Goal: Transaction & Acquisition: Book appointment/travel/reservation

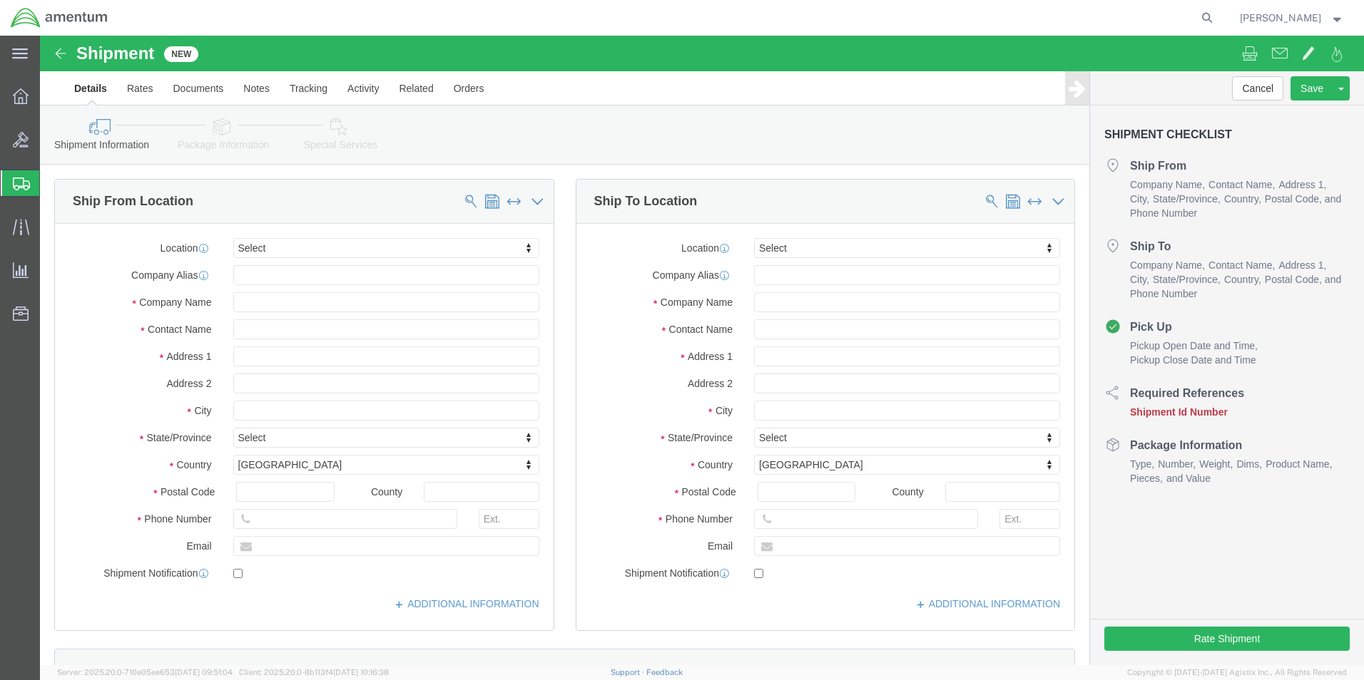
type input "a"
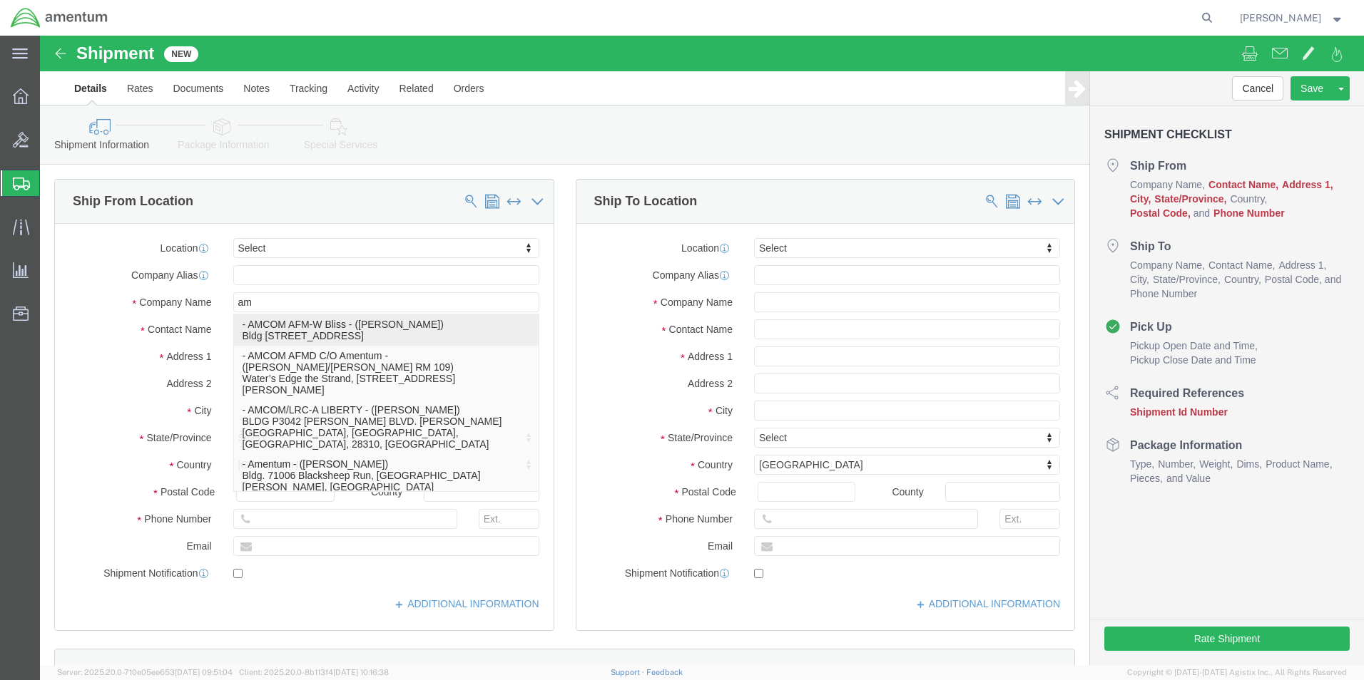
type input "a"
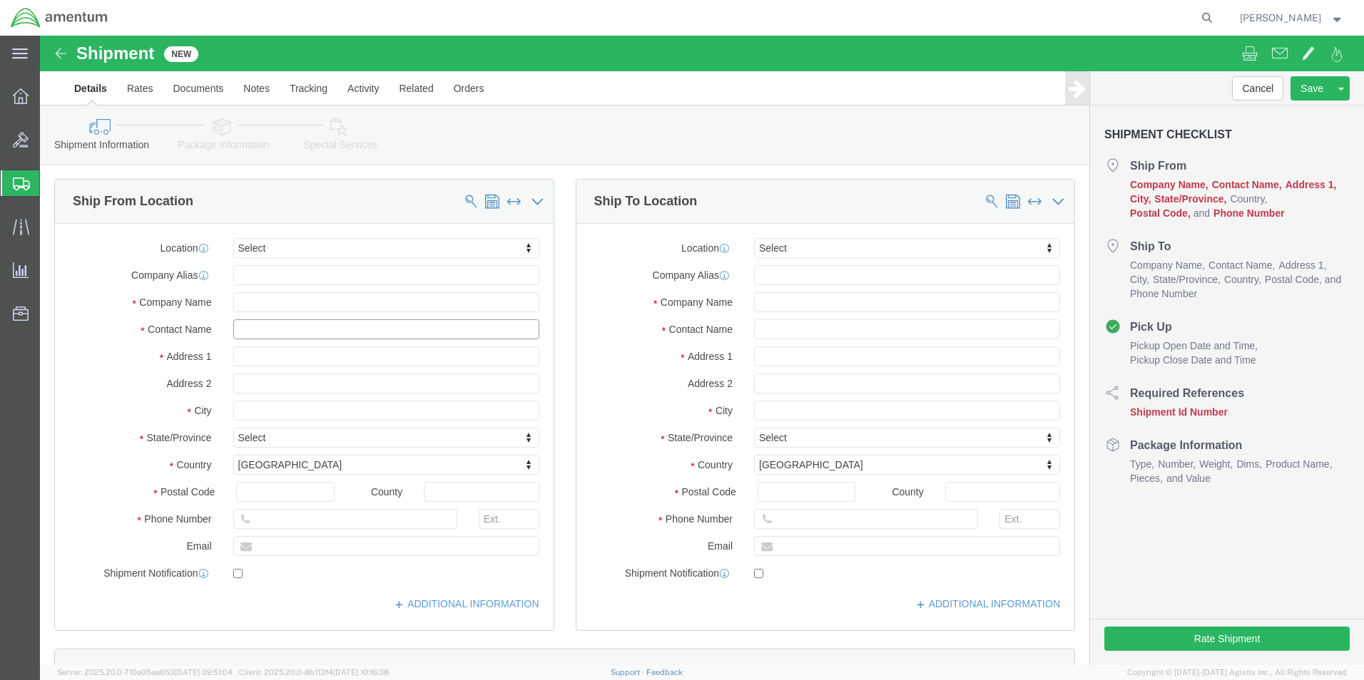
click input "text"
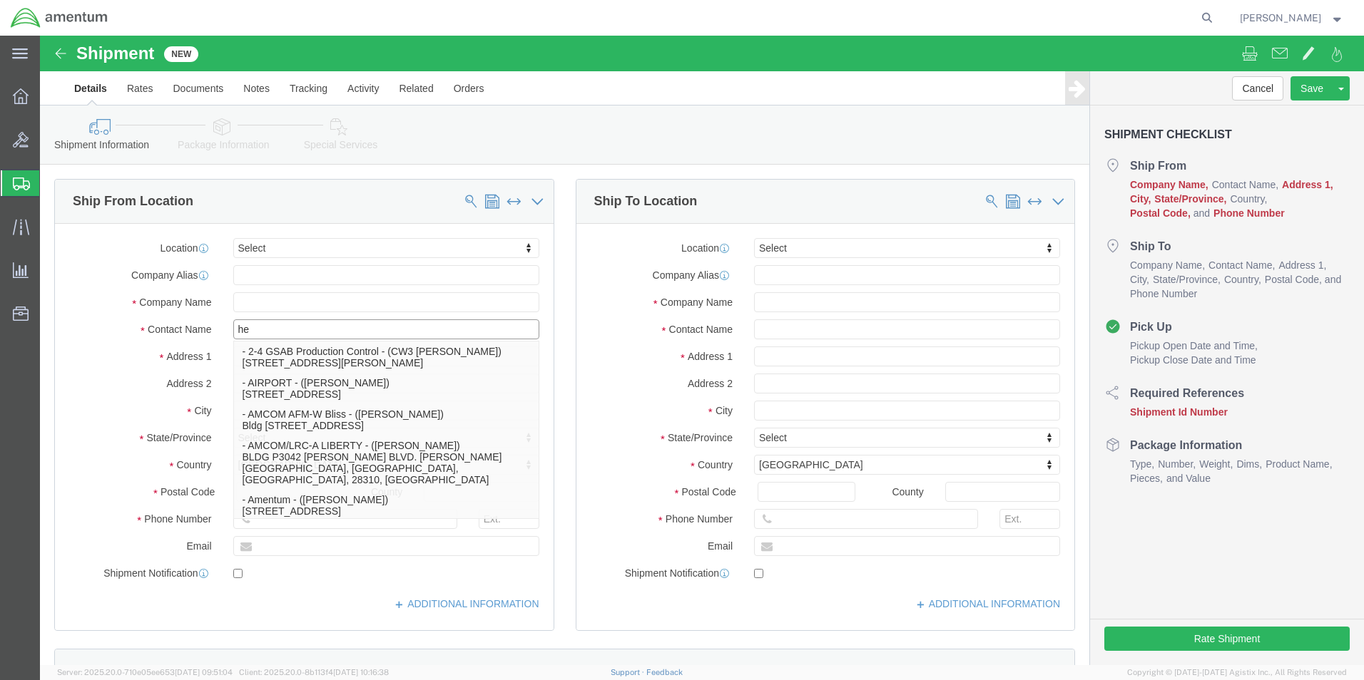
type input "h"
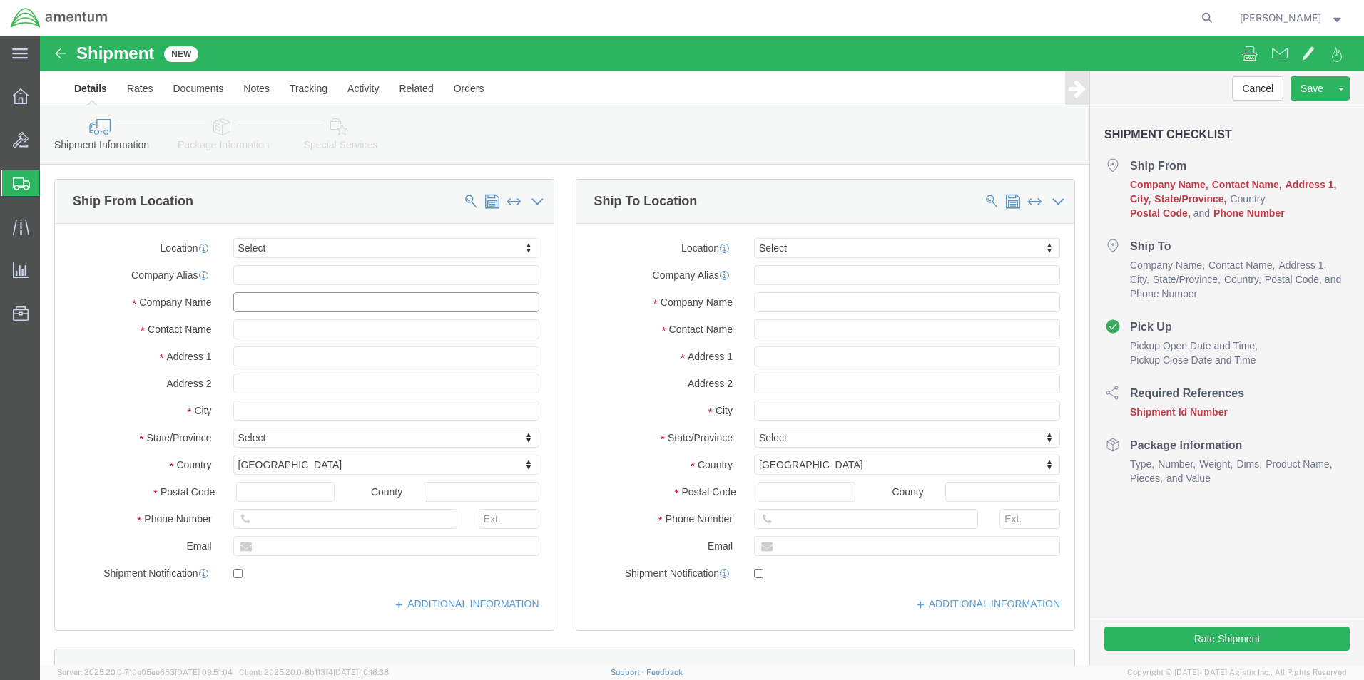
click input "text"
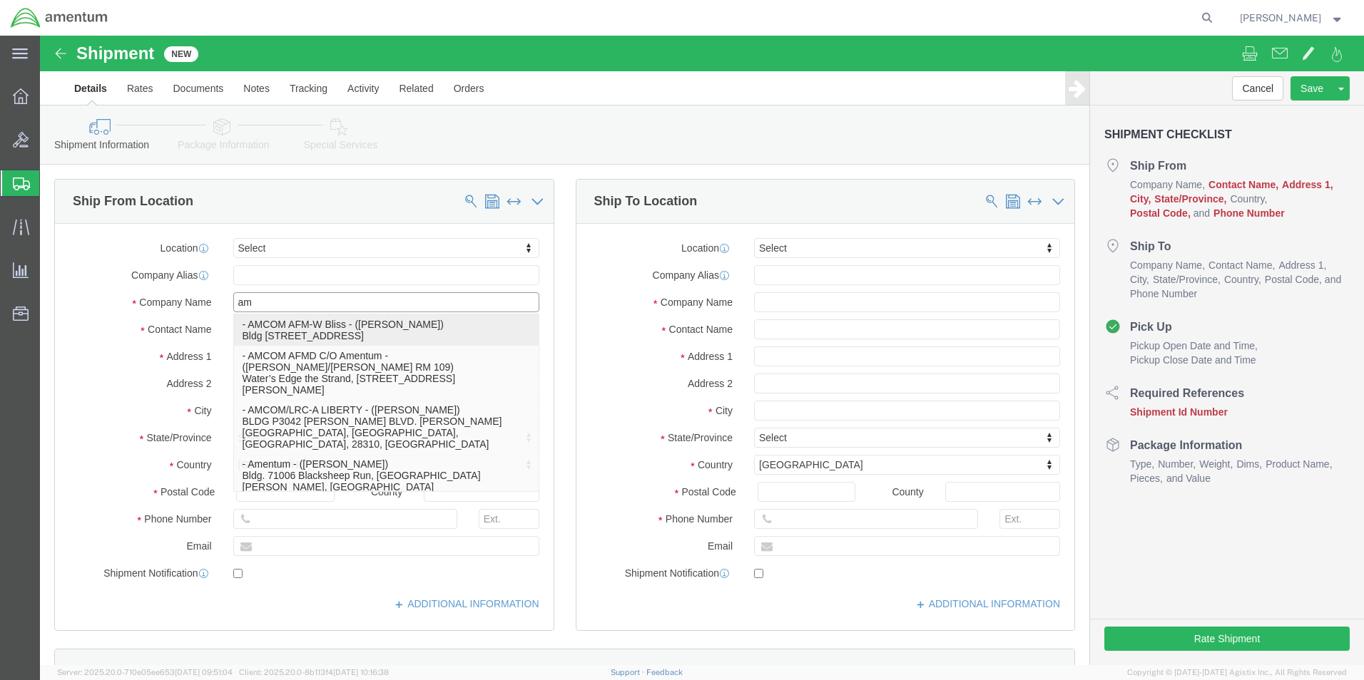
type input "a"
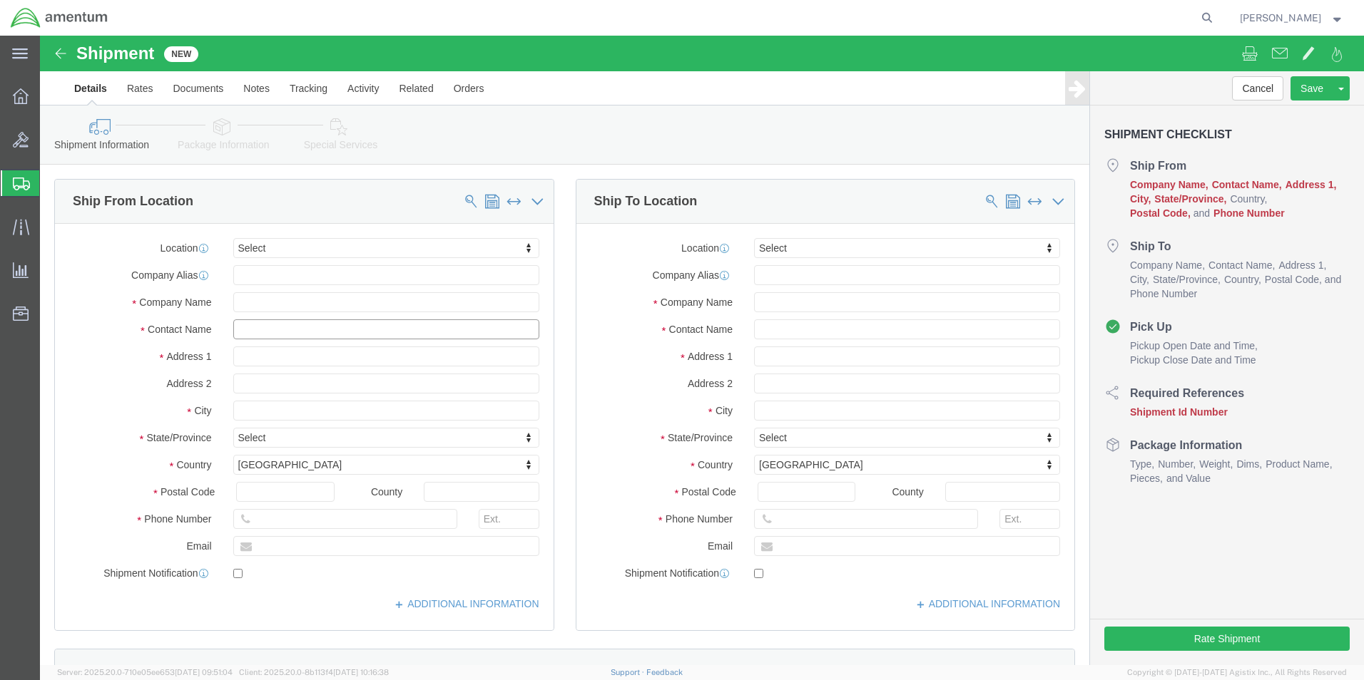
click input "text"
type input "SU"
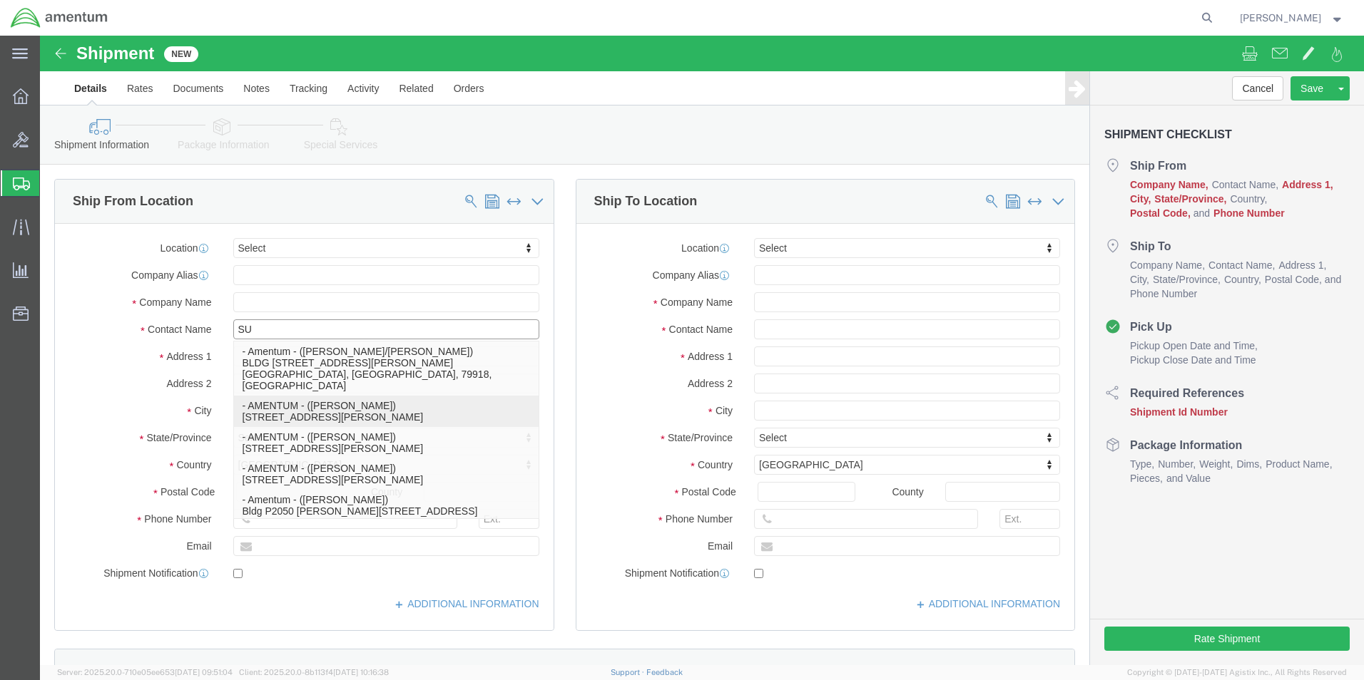
click p "- AMENTUM - ([PERSON_NAME]) [STREET_ADDRESS][PERSON_NAME]"
select select "FL"
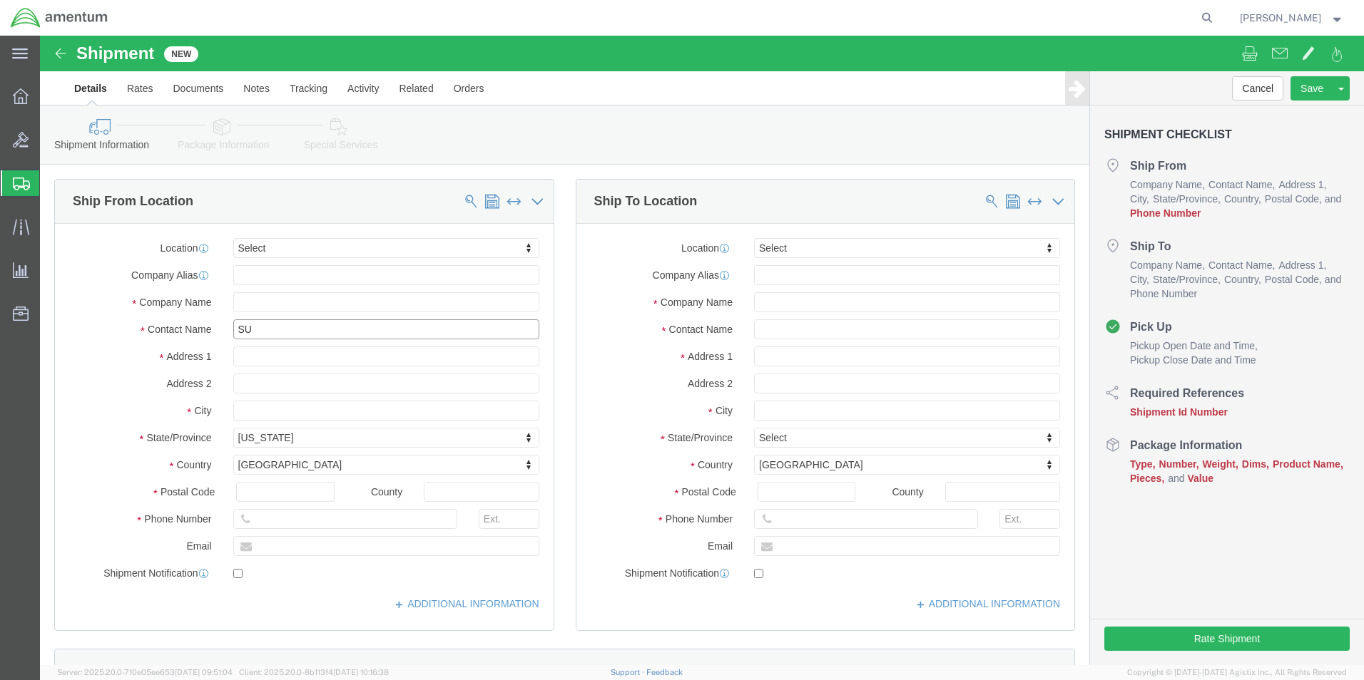
type input "[PERSON_NAME]"
click input "text"
type input "AMENTUM/ [PERSON_NAME]"
click input "text"
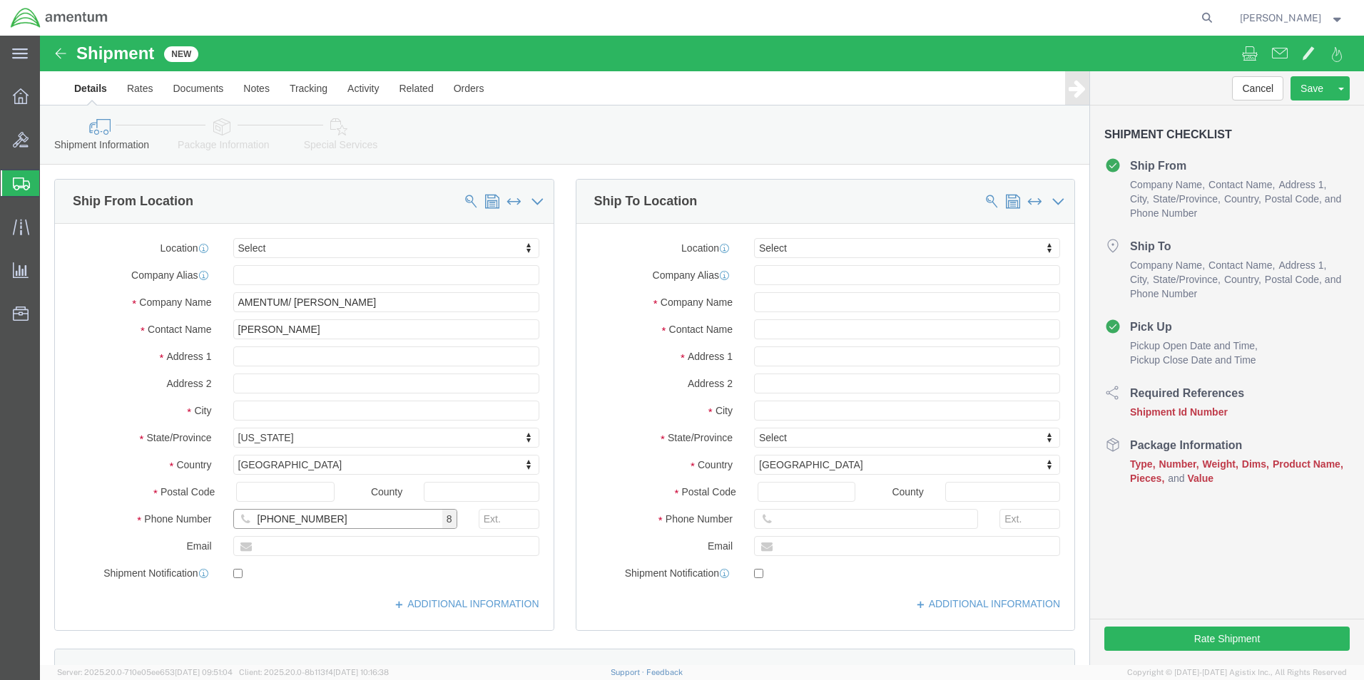
type input "[PHONE_NUMBER]"
click input "text"
type input "CNATRA"
click input "text"
type input "[PERSON_NAME]"
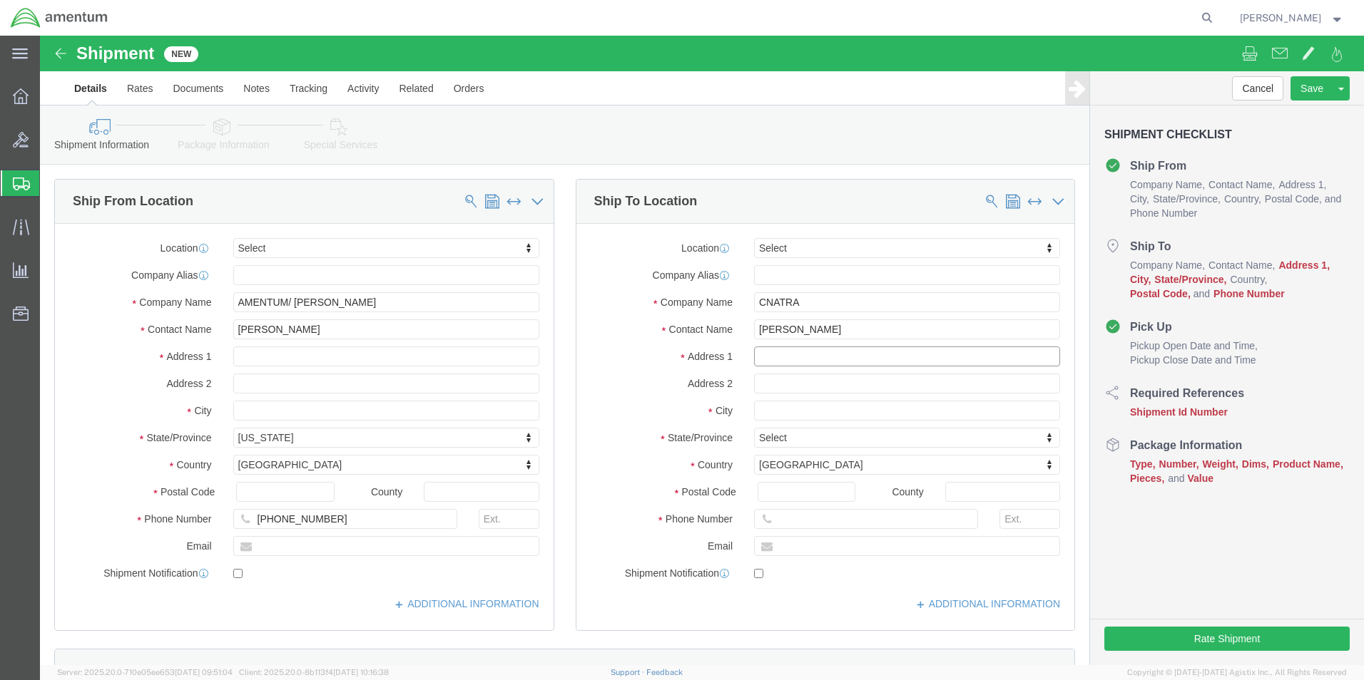
click input "text"
type input "[STREET_ADDRESS]"
click input "text"
type input "CODE N81"
click input "text"
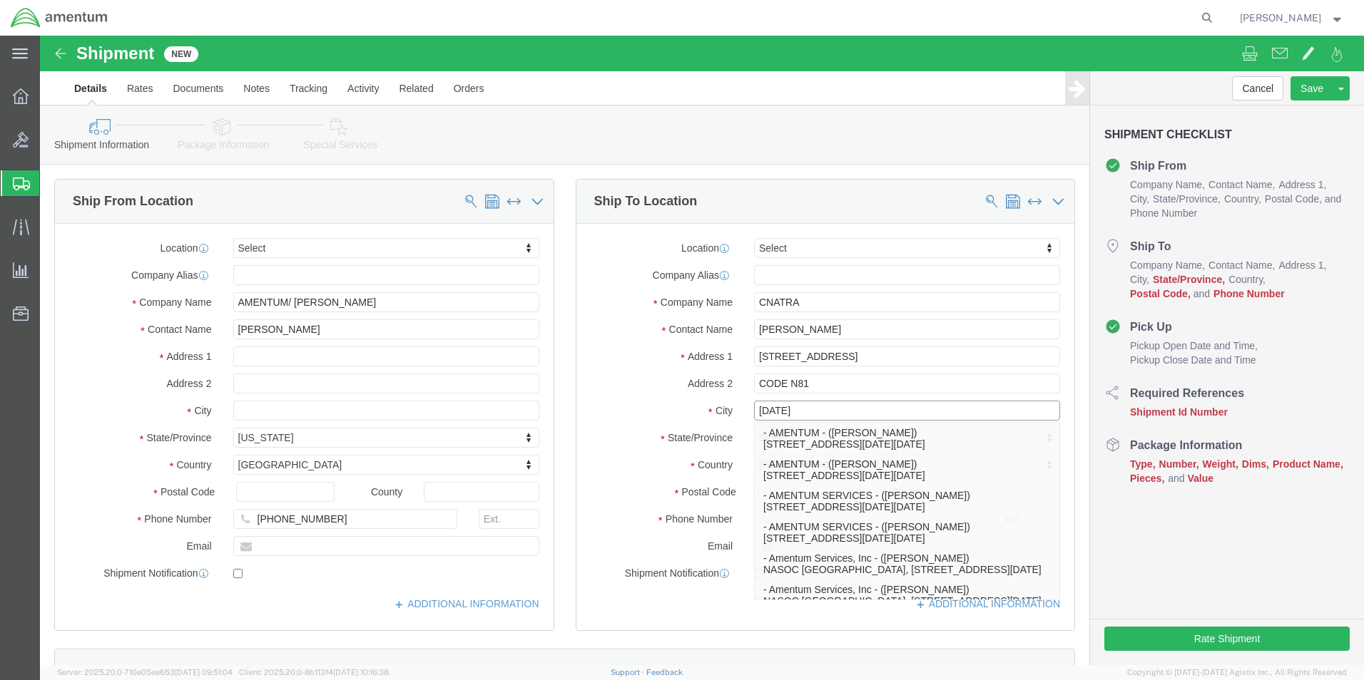
type input "[DATE]"
click div "Location Select Select My Profile Location [PHONE_NUMBER] [PHONE_NUMBER] [PHONE…"
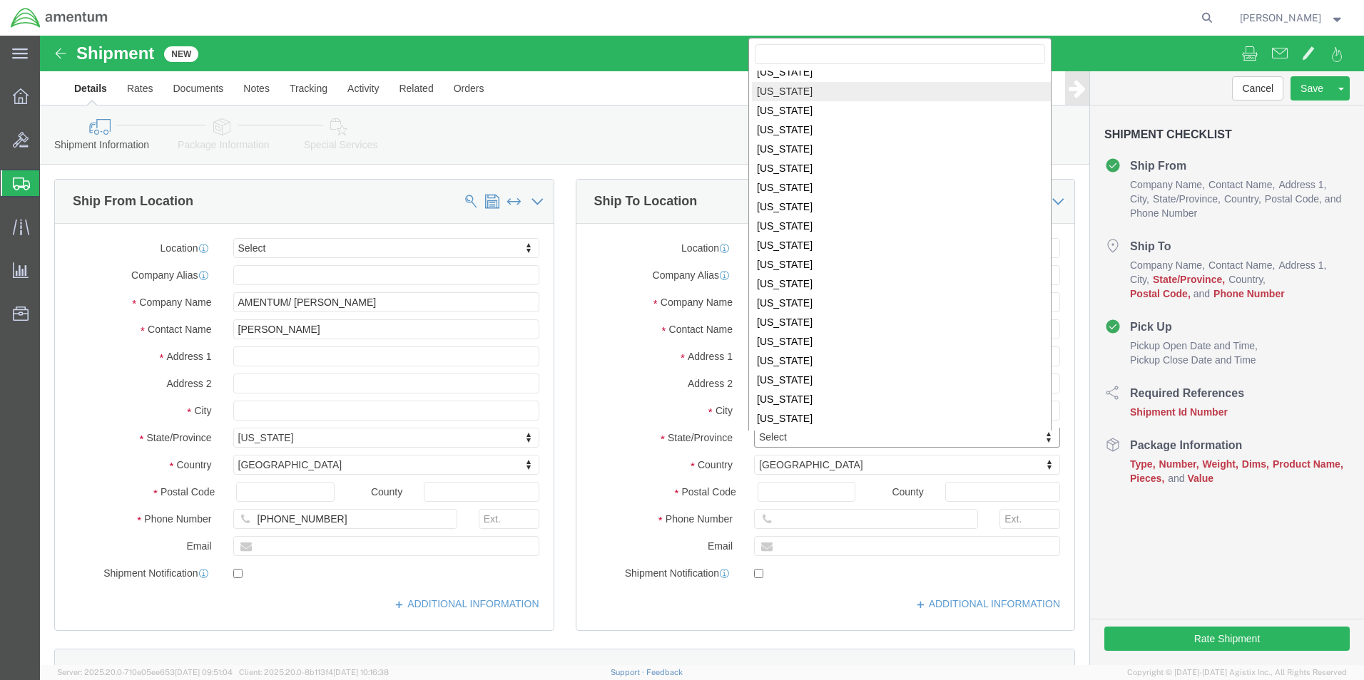
scroll to position [741, 0]
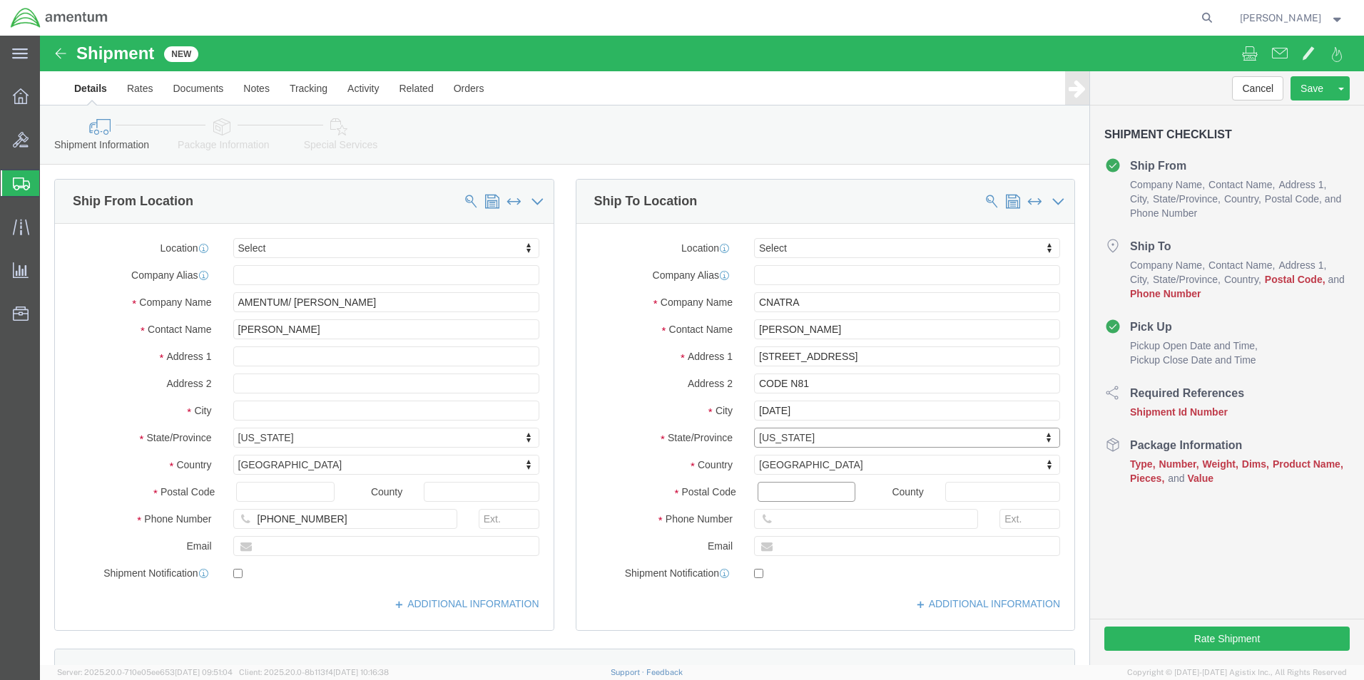
click input "Postal Code"
type input "78419-5041"
click input "text"
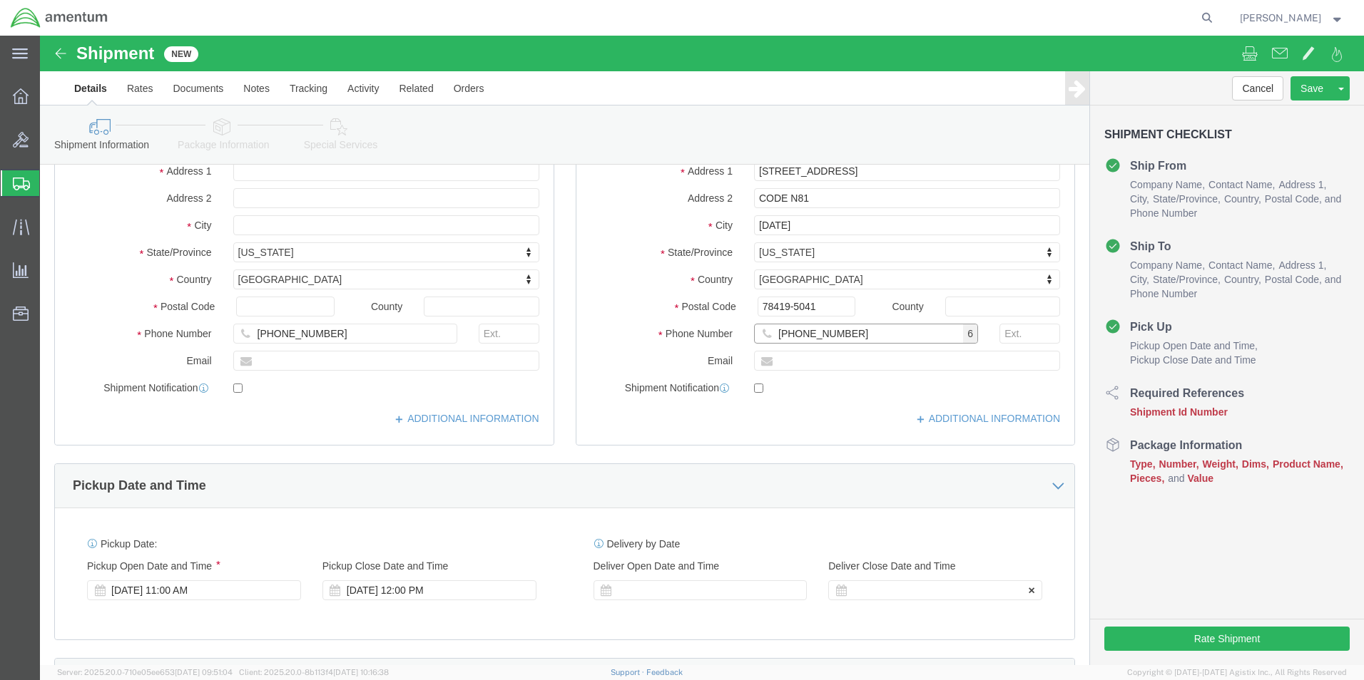
scroll to position [285, 0]
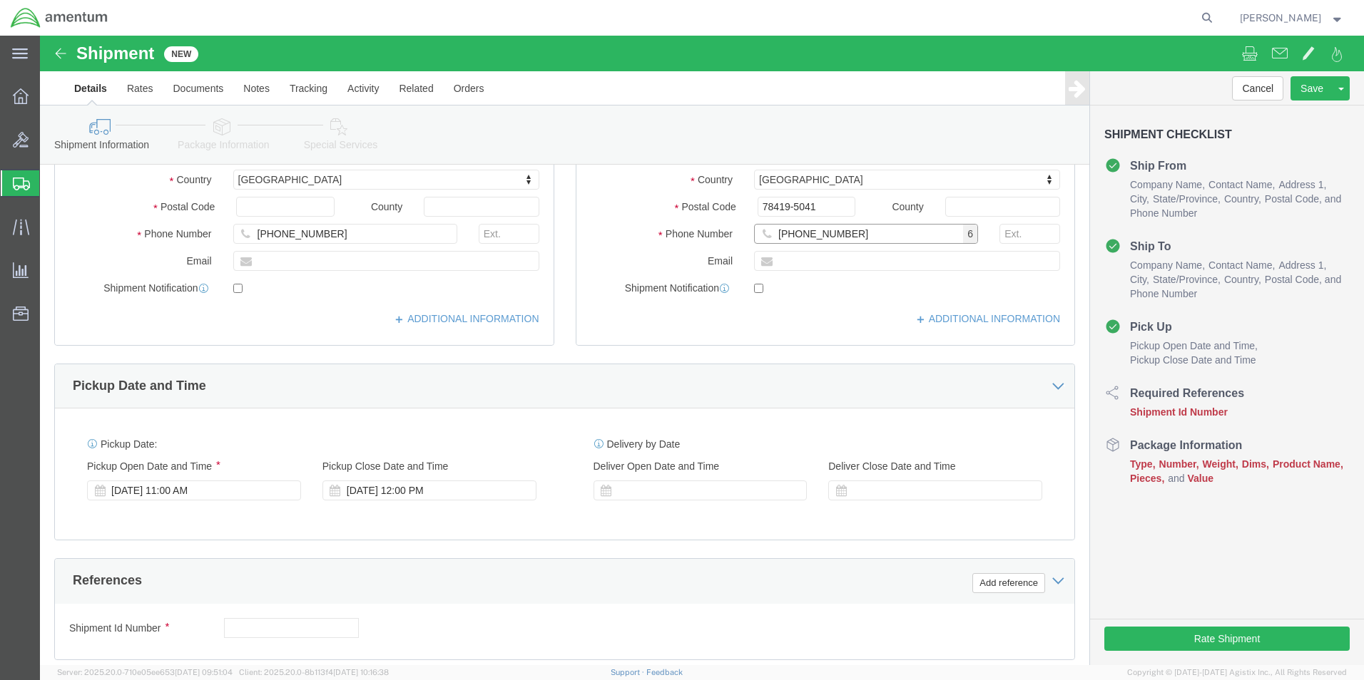
click input "[PHONE_NUMBER]"
type input "[PHONE_NUMBER]"
click div "[DATE] 12:00 PM"
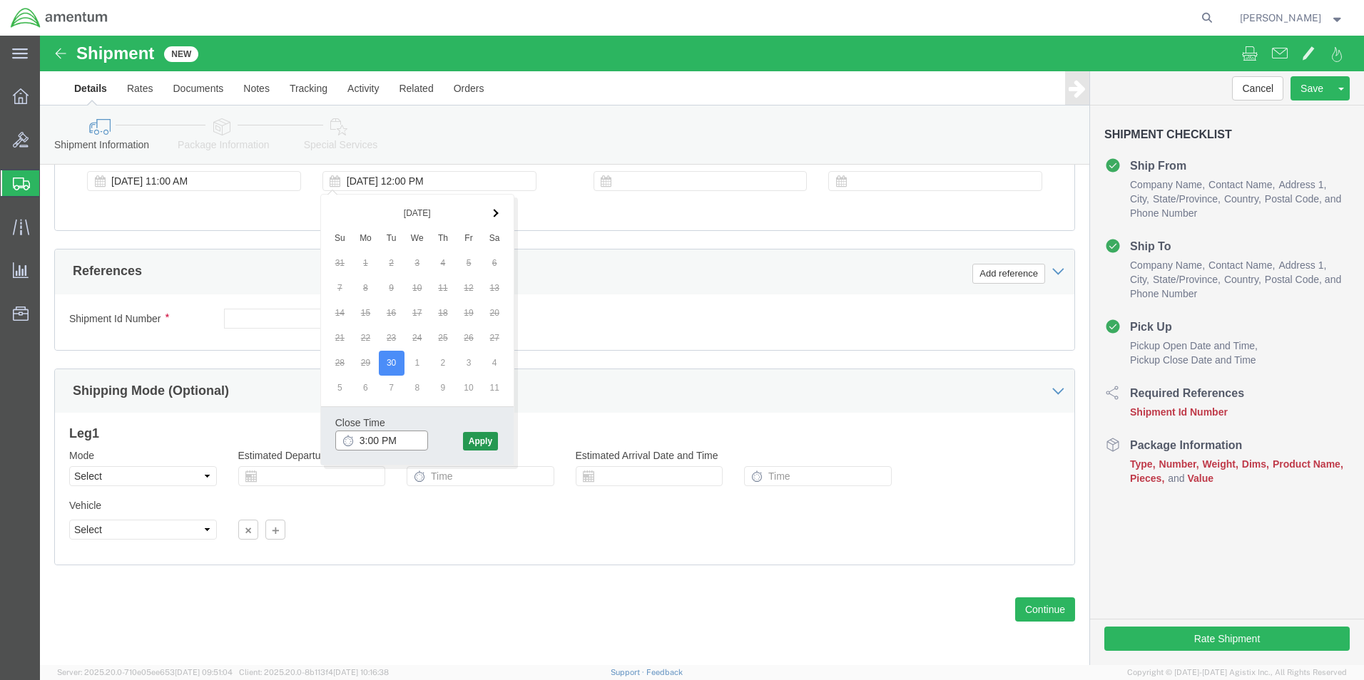
type input "3:00 PM"
click button "Apply"
click div
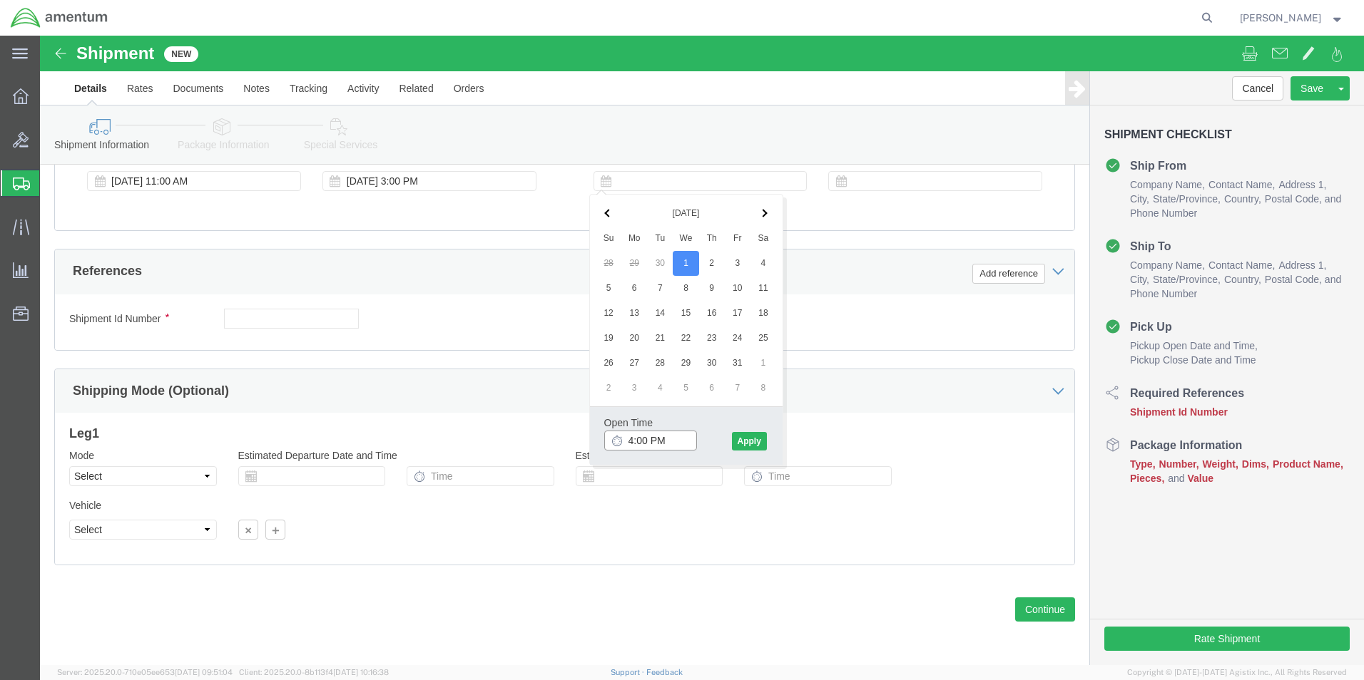
click input "4:00 PM"
click input "7:00 PM"
type input "7:00 AM"
click button "Apply"
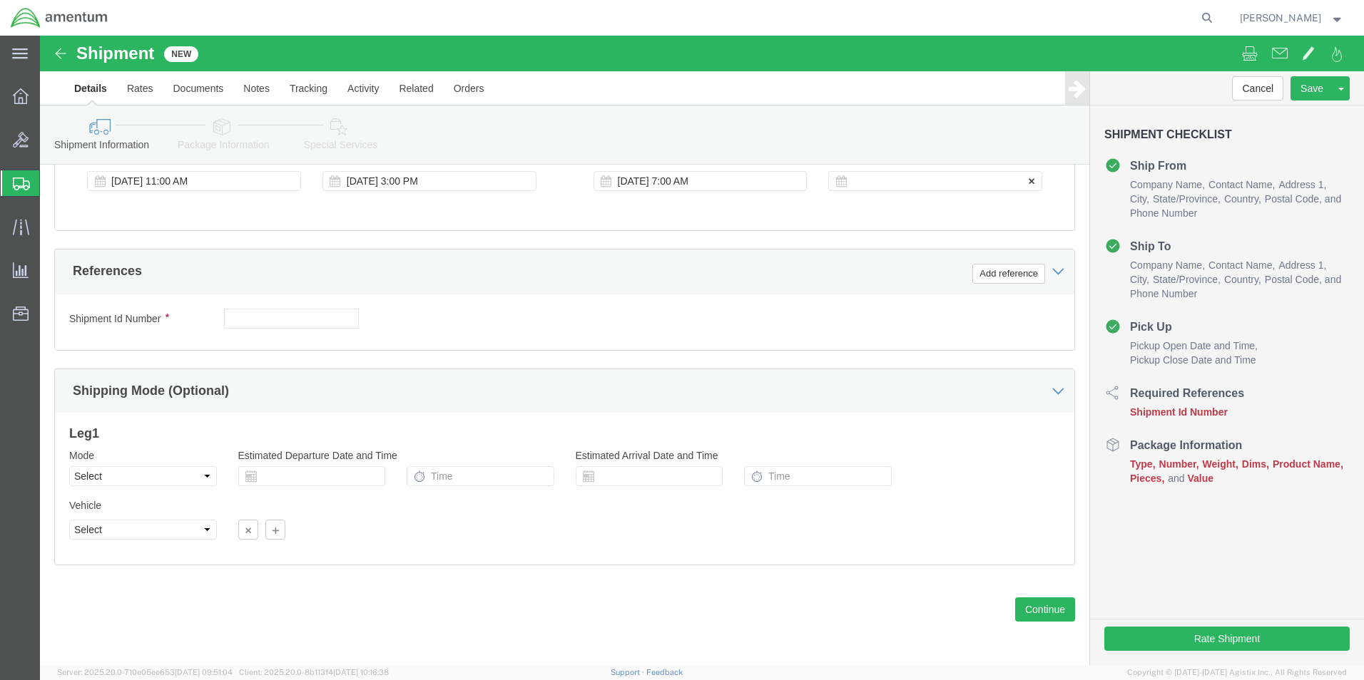
click div
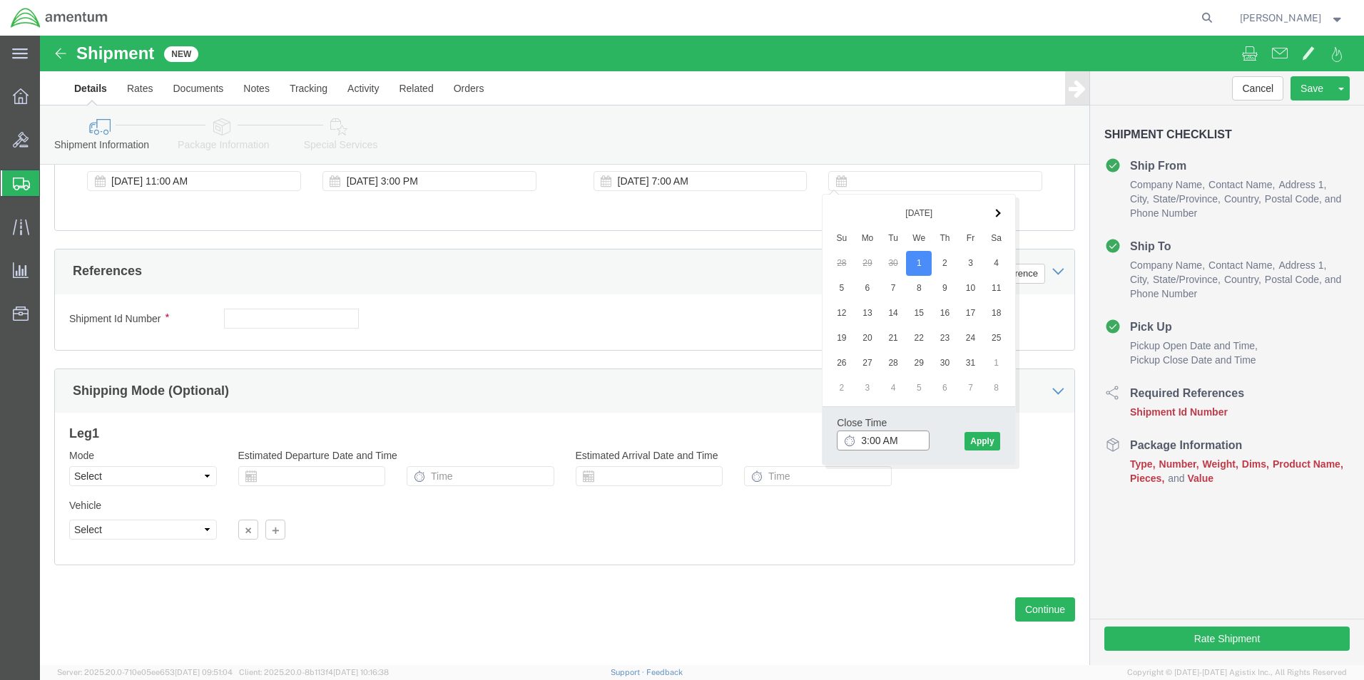
click input "3:00 AM"
type input "3:00 PM"
click button "Apply"
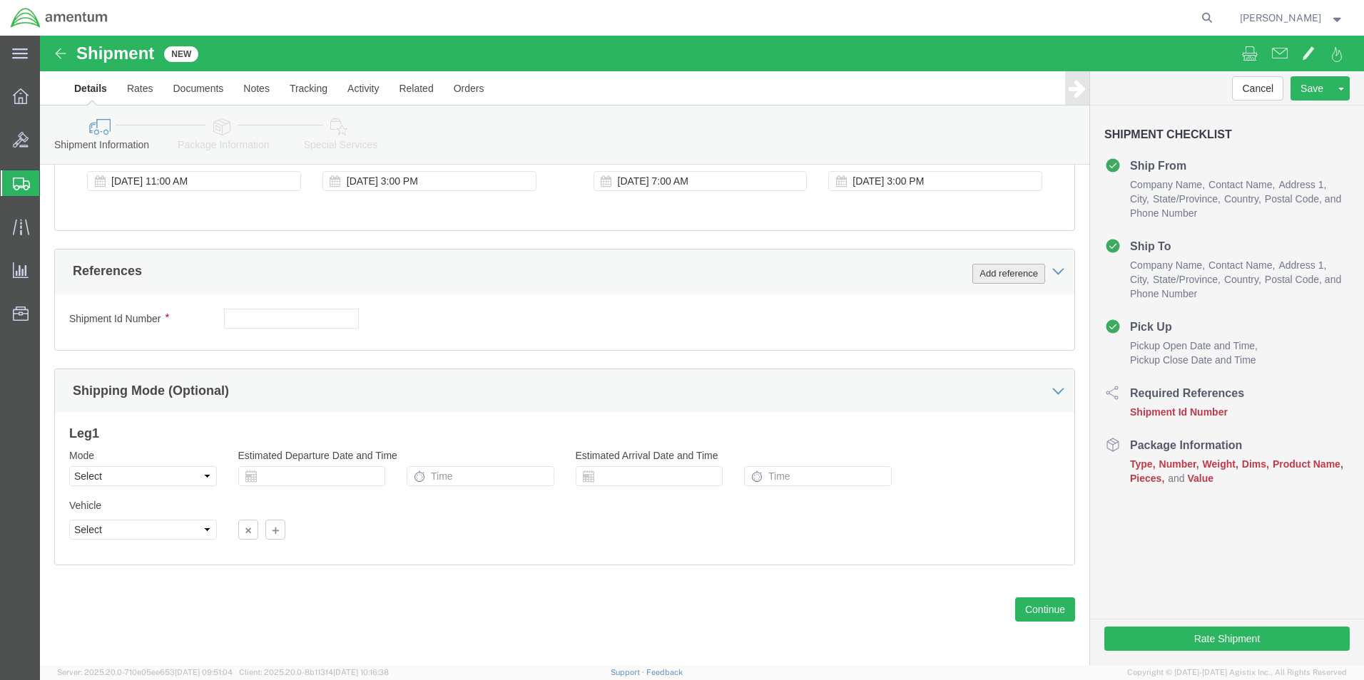
click button "Add reference"
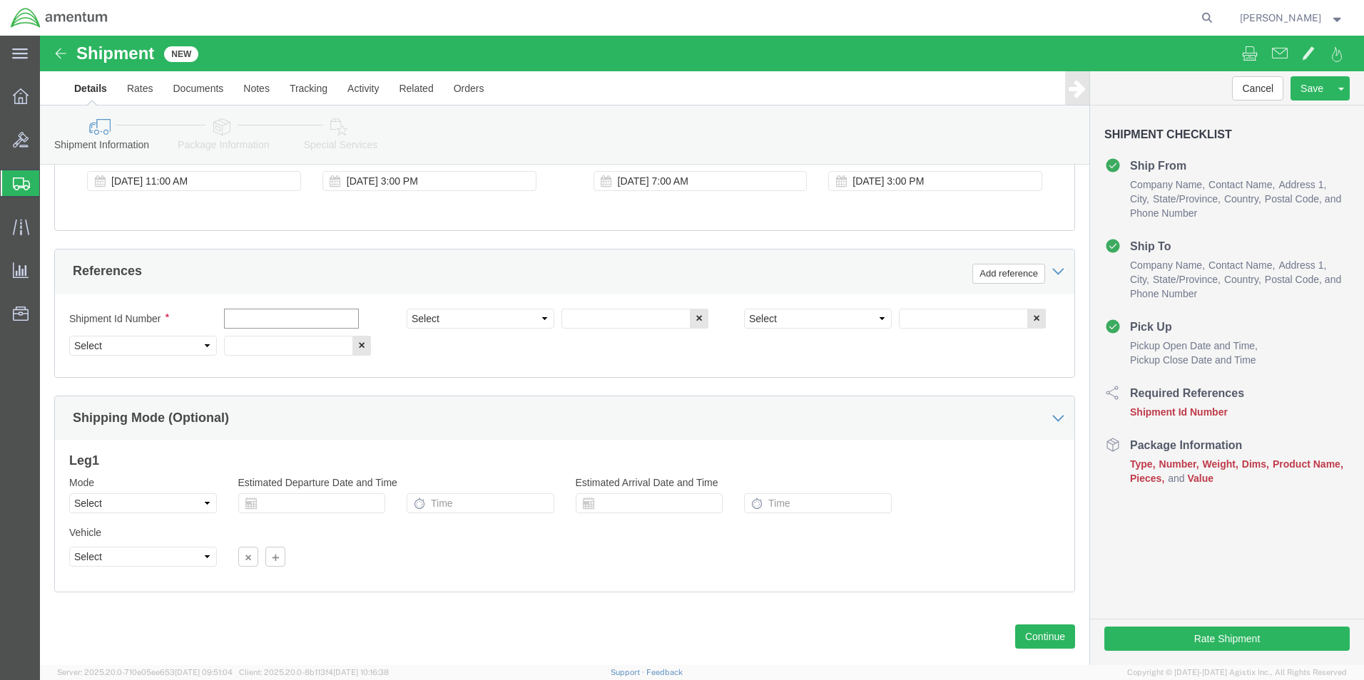
click input "text"
type input "6000"
click select "Select Account Type Activity ID Airline Appointment Number ASN Batch Request # …"
select select "DEPT"
click select "Select Account Type Activity ID Airline Appointment Number ASN Batch Request # …"
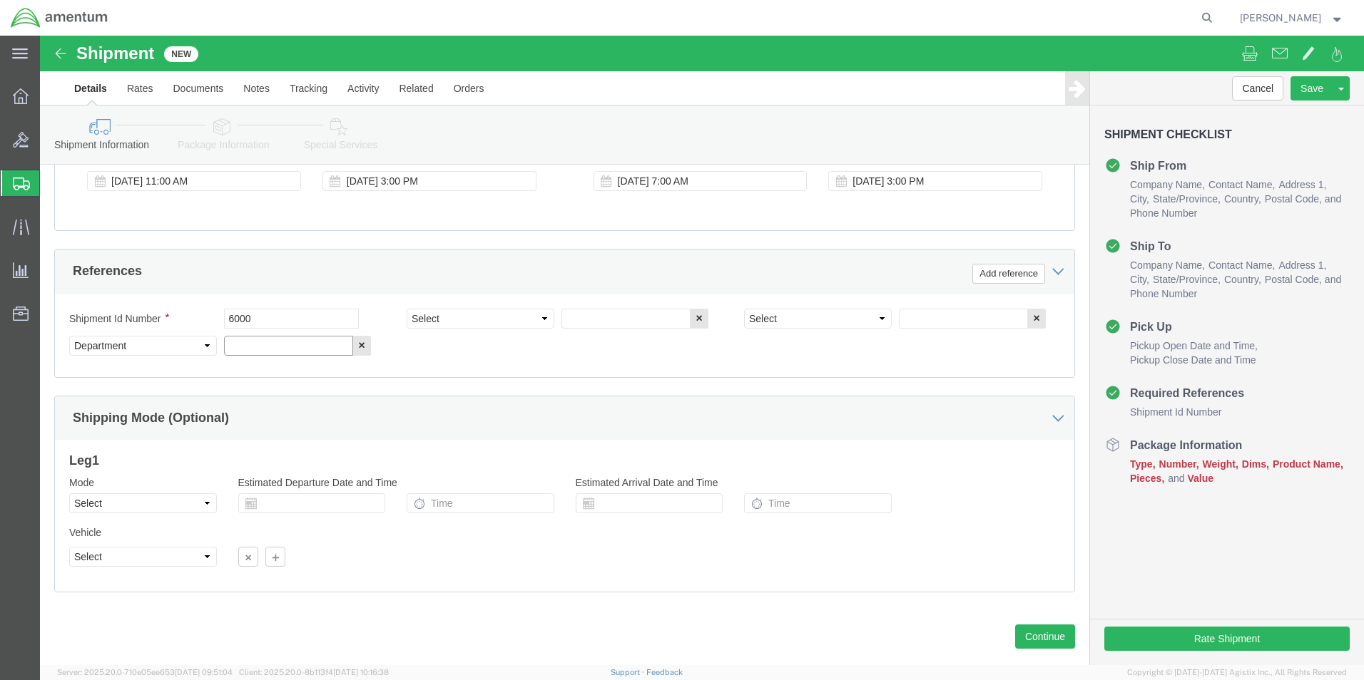
click input "text"
type input "T44"
click select "Select Account Type Activity ID Airline Appointment Number ASN Batch Request # …"
select select "PROJNUM"
click select "Select Account Type Activity ID Airline Appointment Number ASN Batch Request # …"
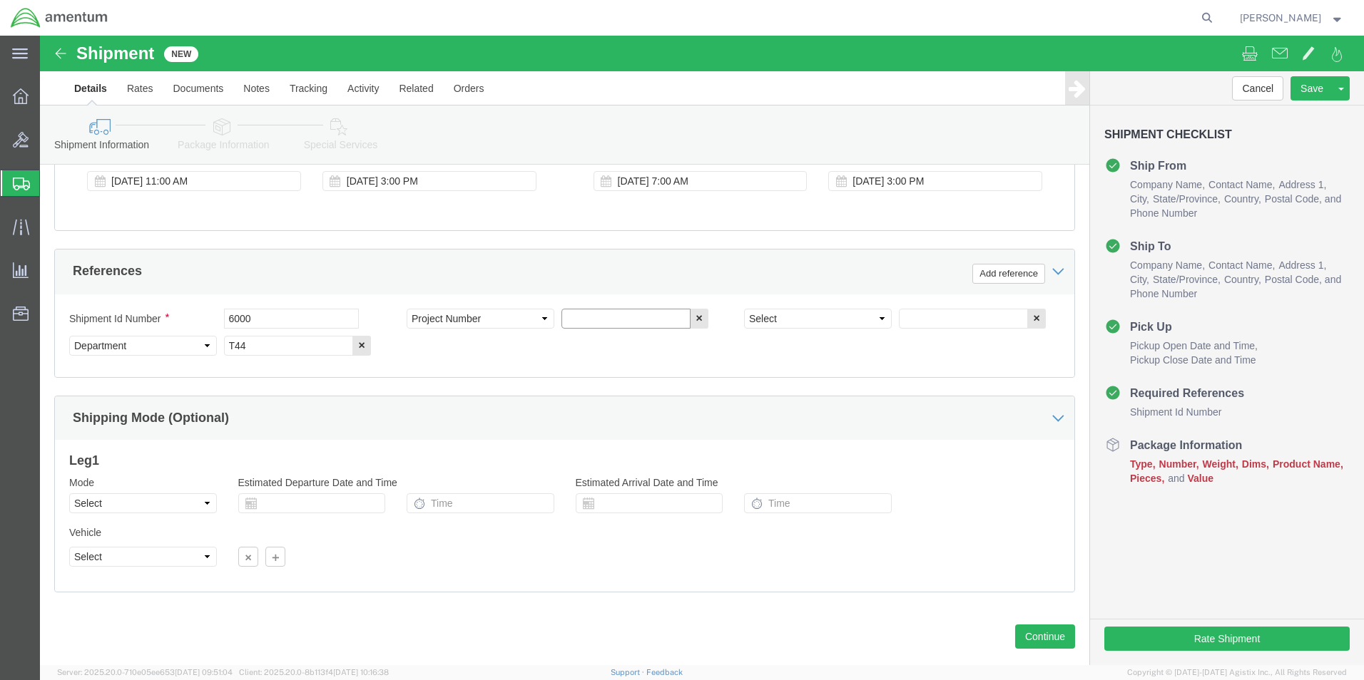
click input "text"
type input "6097.5.000.00.F.00.0.00W.000"
click select "Select Account Type Activity ID Airline Appointment Number ASN Batch Request # …"
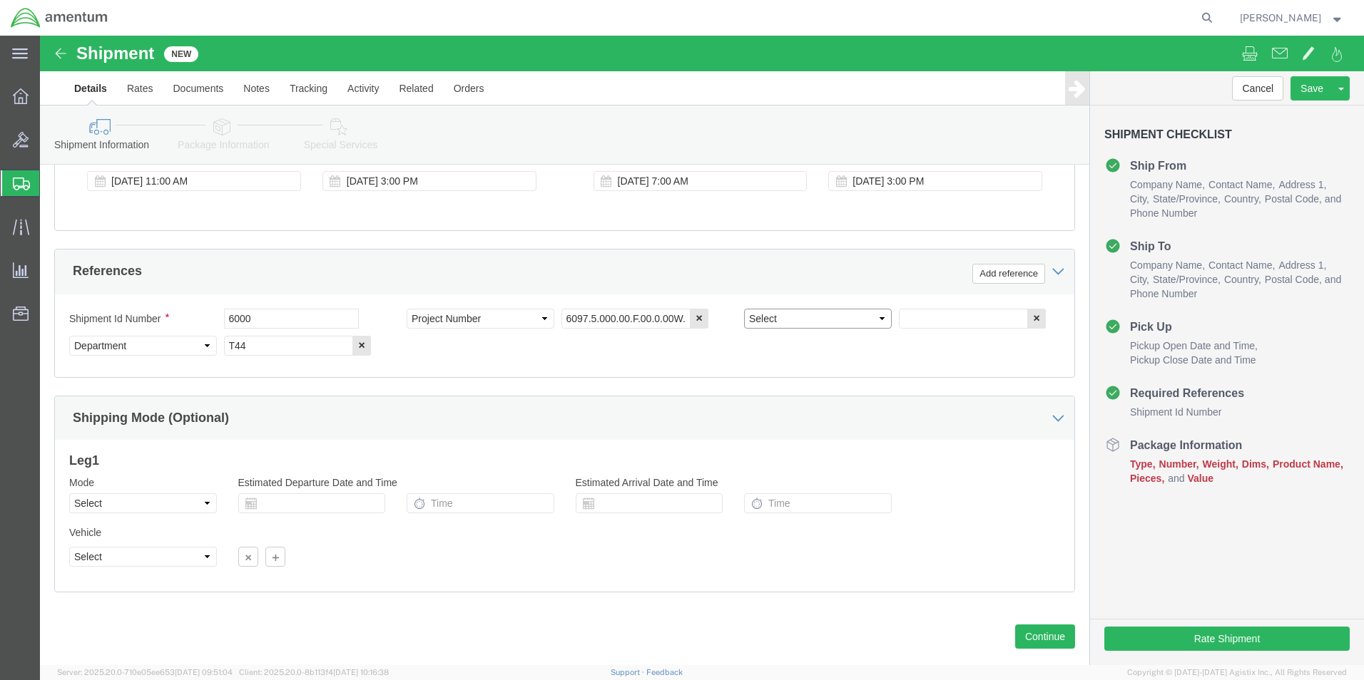
select select "PCKSLIP"
click select "Select Account Type Activity ID Airline Appointment Number ASN Batch Request # …"
click input "text"
type input "157349"
click button "Continue"
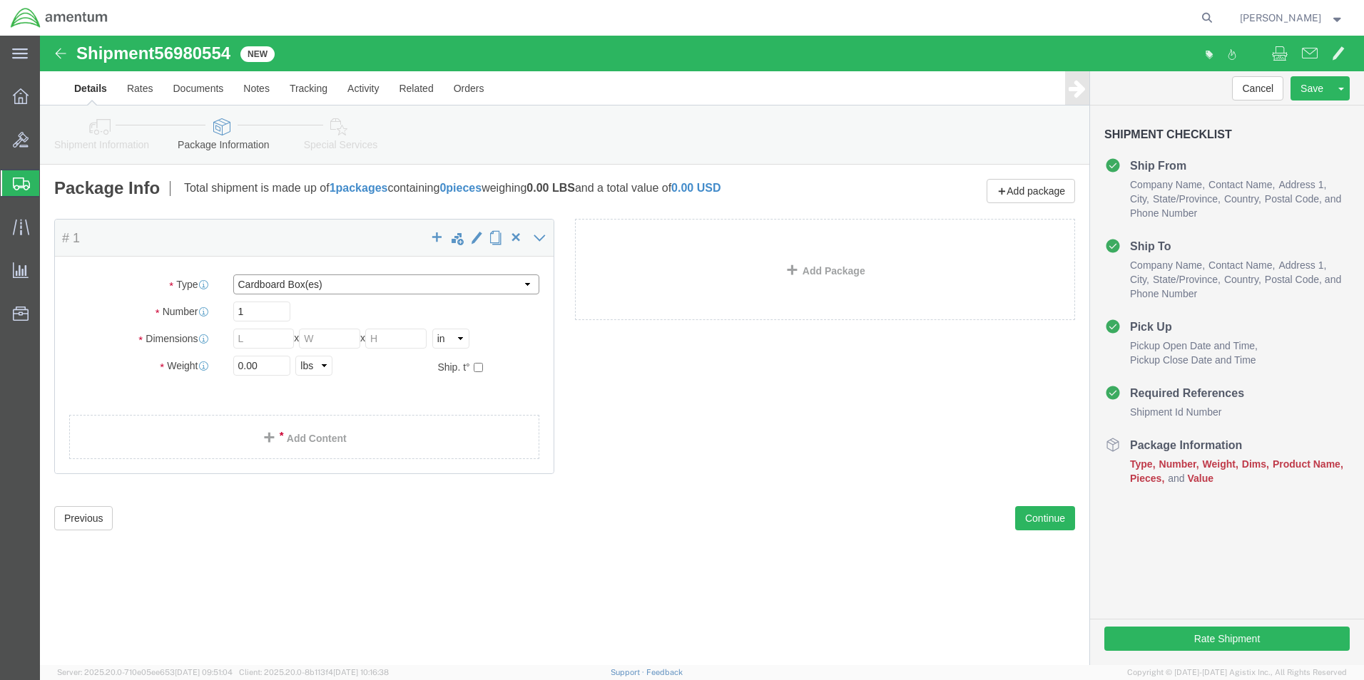
click select "Select BCK Boxes Bale(s) Basket(s) Bolt(s) Bottle(s) Buckets Bulk Bundle(s) Can…"
select select "ENV"
click select "Select BCK Boxes Bale(s) Basket(s) Bolt(s) Bottle(s) Buckets Bulk Bundle(s) Can…"
type input "9.50"
type input "12.50"
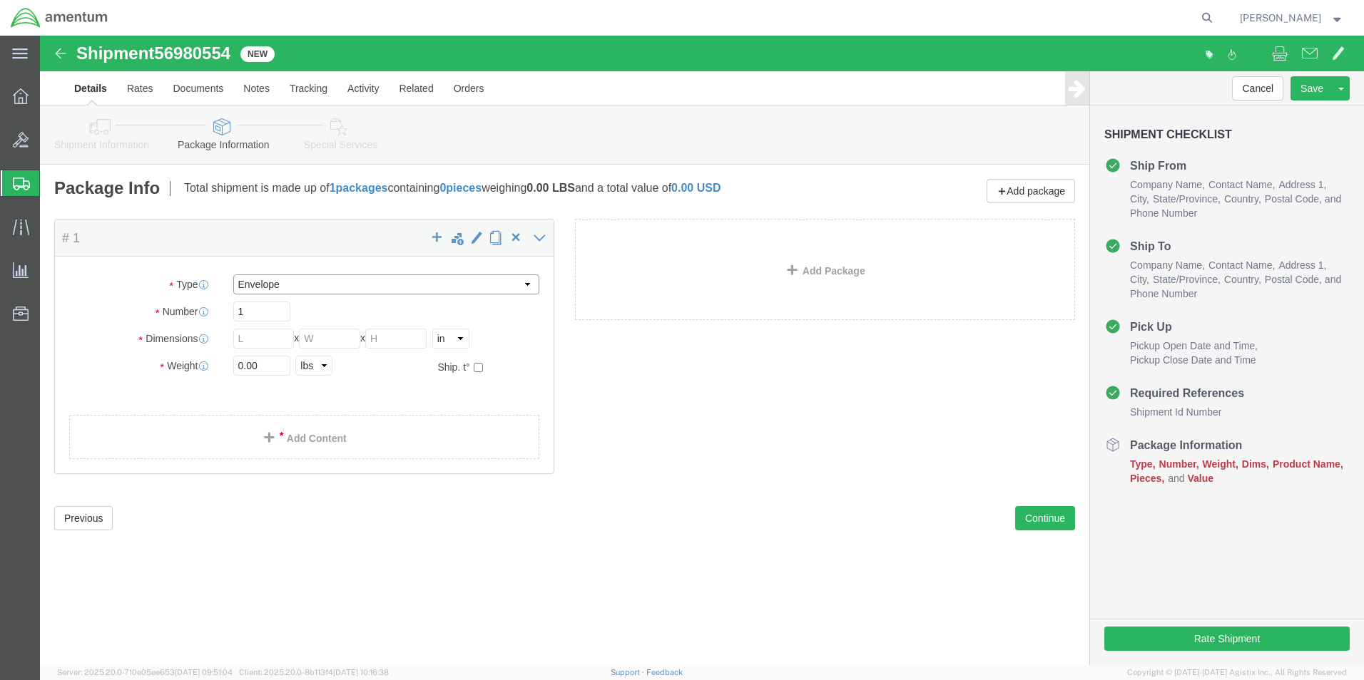
type input "0.25"
type input "1"
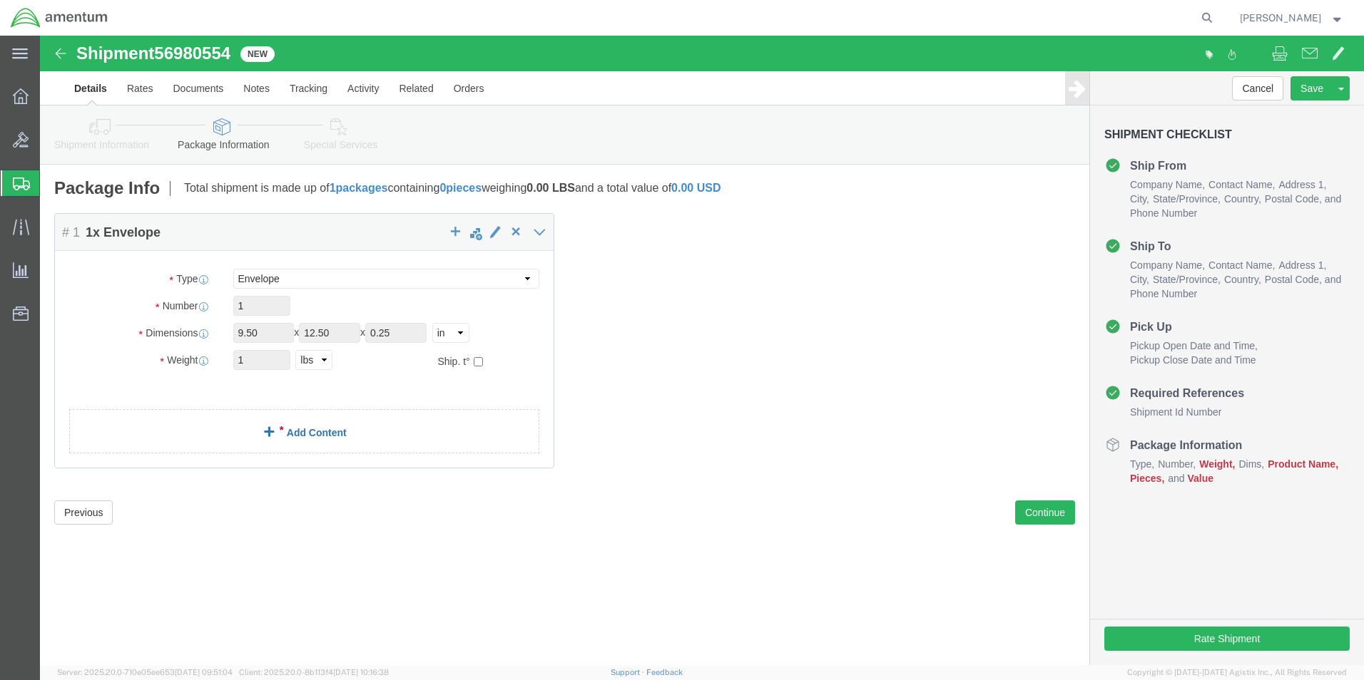
click link "Add Content"
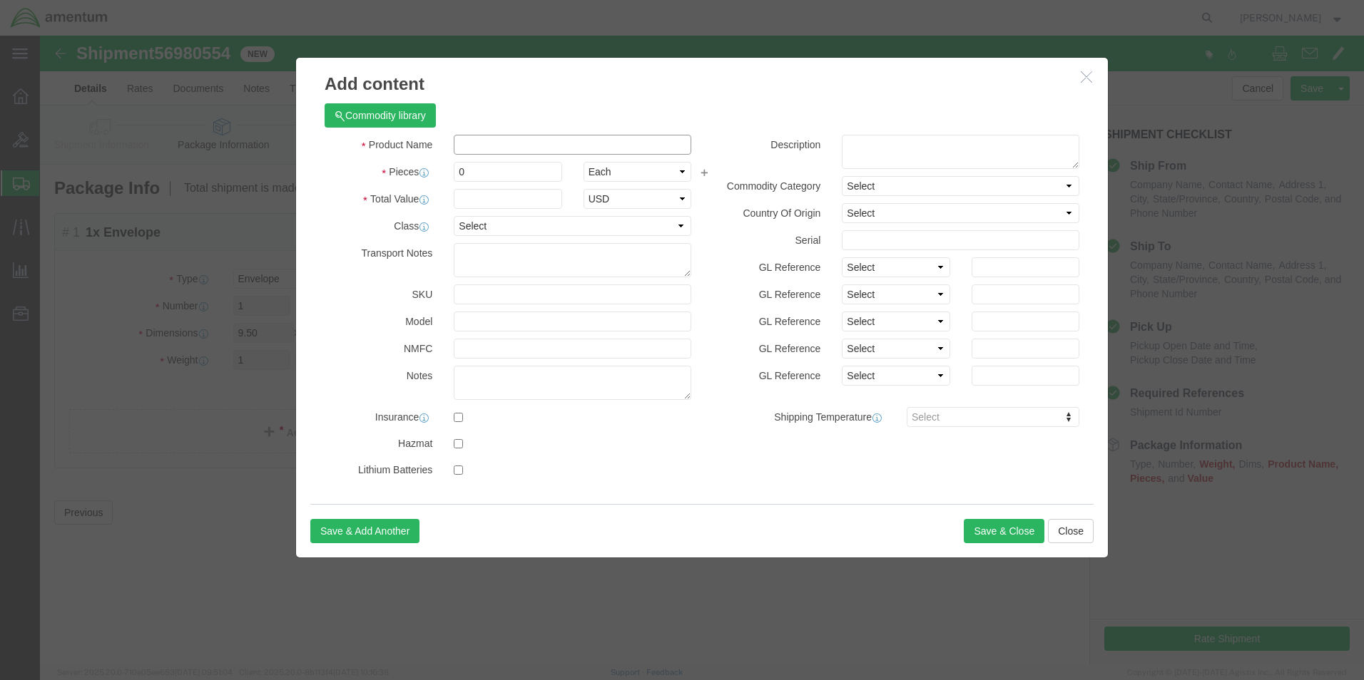
click input "text"
type input "DOCUMENTS"
click div "Description Commodity Category Select Country Of Origin Select [GEOGRAPHIC_DATA…"
click input "0"
type input "1"
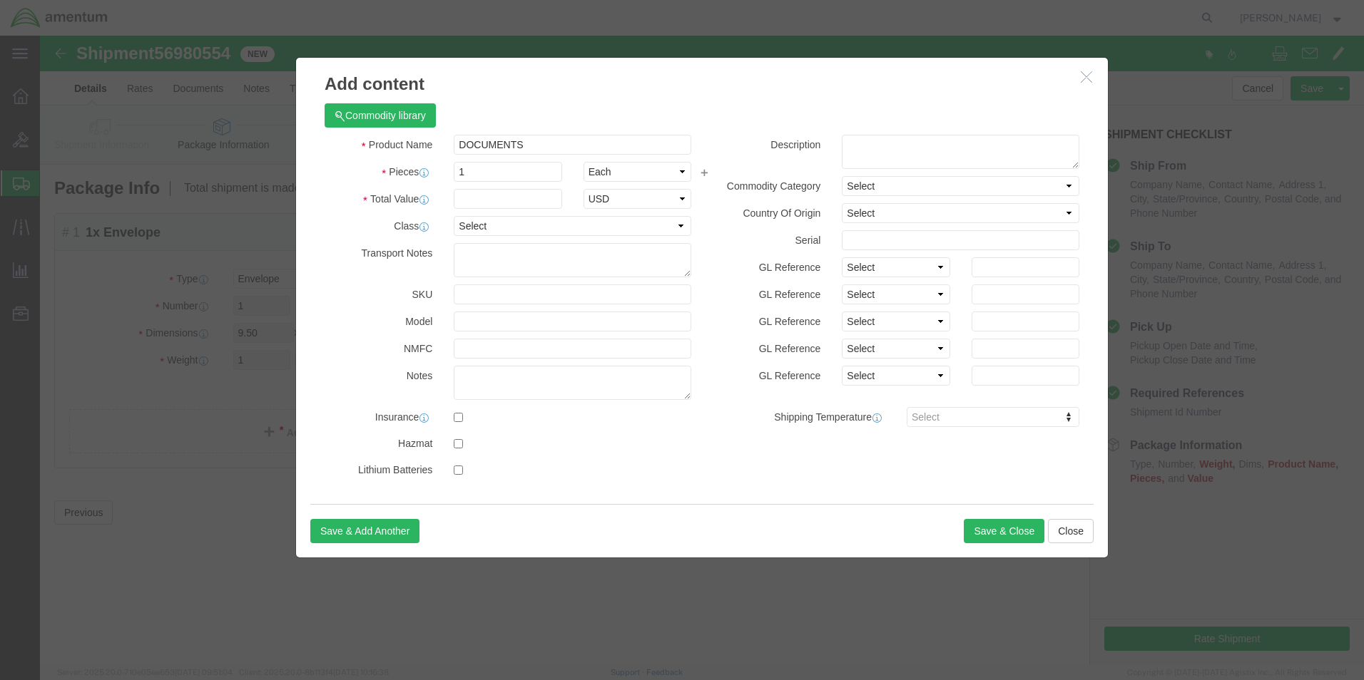
click label "GL Reference"
click input "text"
type input "100"
click div "GL Reference Select Account Type Activity ID Airline Appointment Number ASN Bat…"
click button "Save & Close"
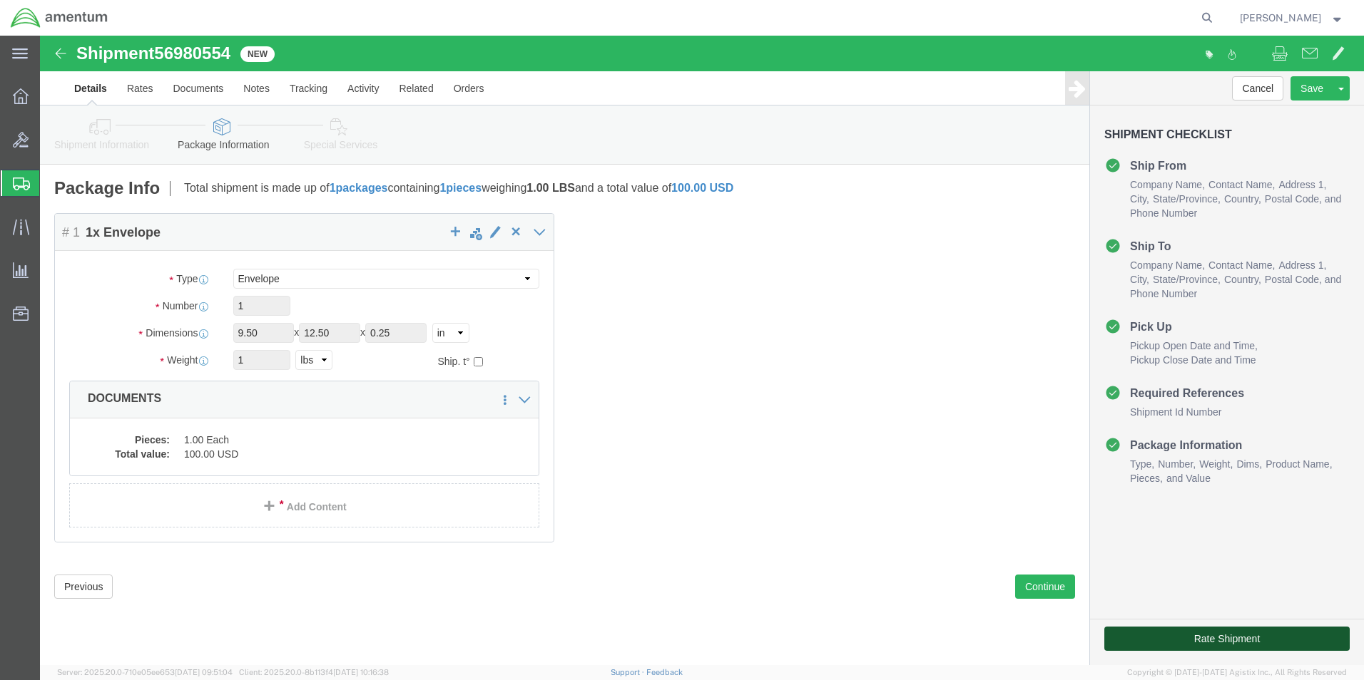
click button "Rate Shipment"
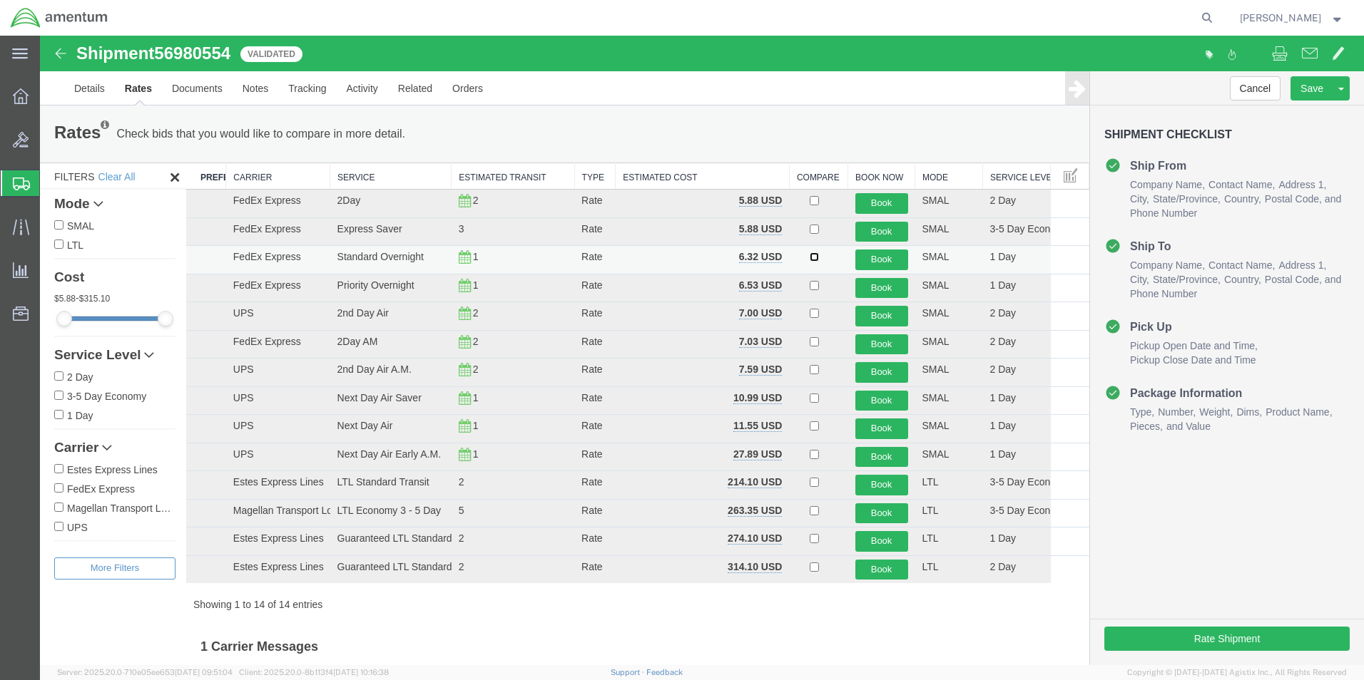
click at [810, 257] on input "checkbox" at bounding box center [814, 256] width 9 height 9
checkbox input "true"
click at [869, 261] on button "Book" at bounding box center [881, 260] width 53 height 21
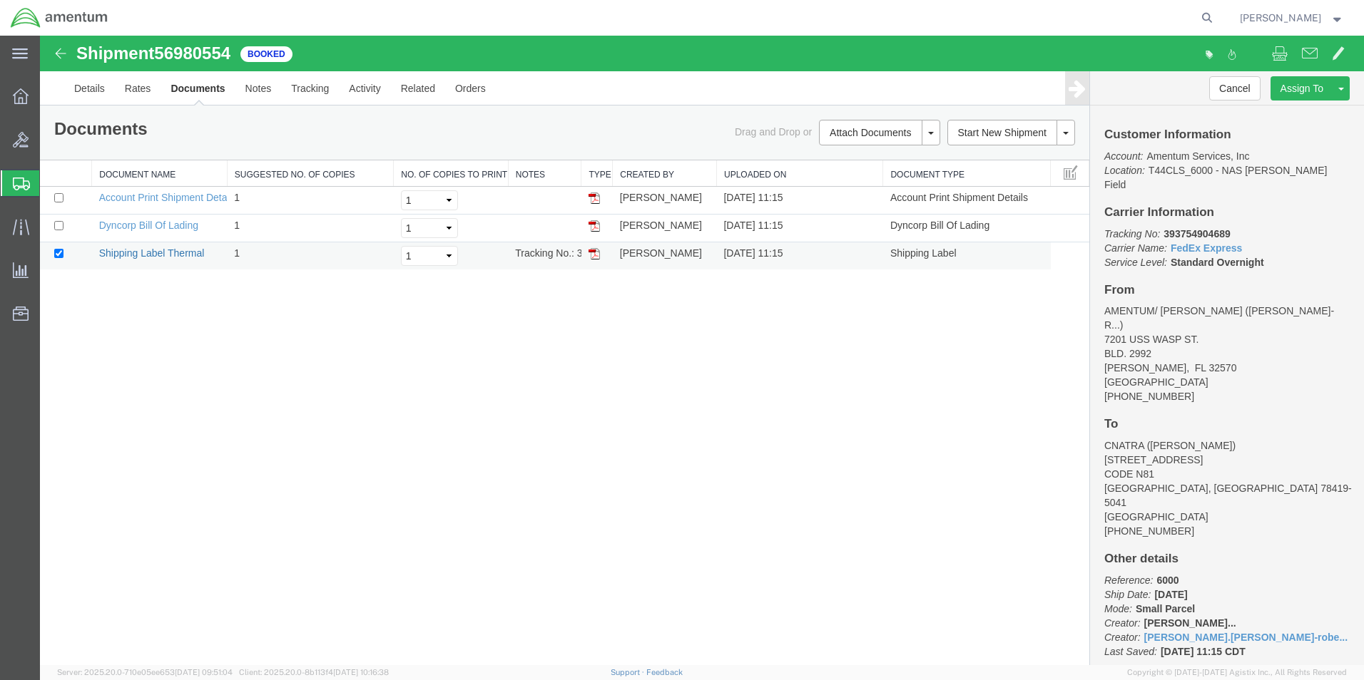
click at [137, 250] on link "Shipping Label Thermal" at bounding box center [152, 252] width 106 height 11
click at [61, 225] on input "checkbox" at bounding box center [58, 225] width 9 height 9
checkbox input "true"
click at [145, 233] on td "Dyncorp Bill Of Lading" at bounding box center [160, 229] width 136 height 28
click at [146, 223] on link "Dyncorp Bill Of Lading" at bounding box center [148, 225] width 99 height 11
